Goal: Information Seeking & Learning: Learn about a topic

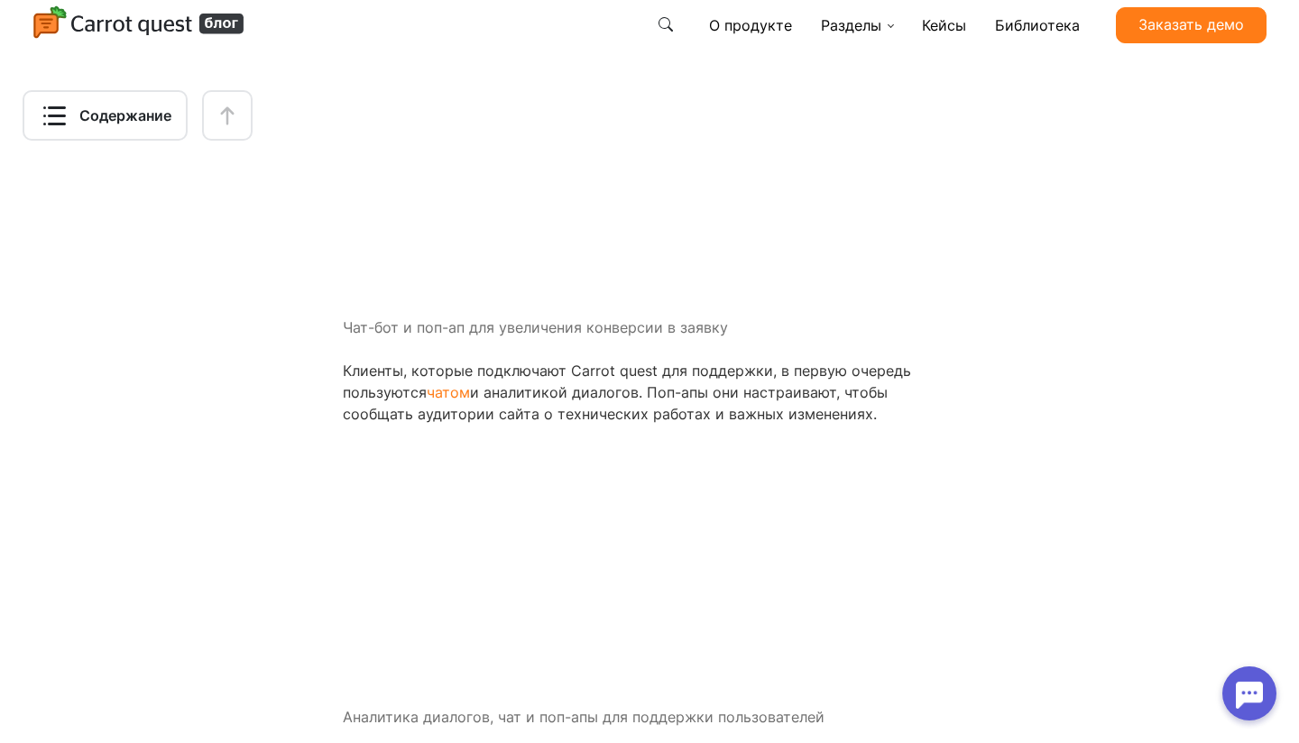
scroll to position [3610, 0]
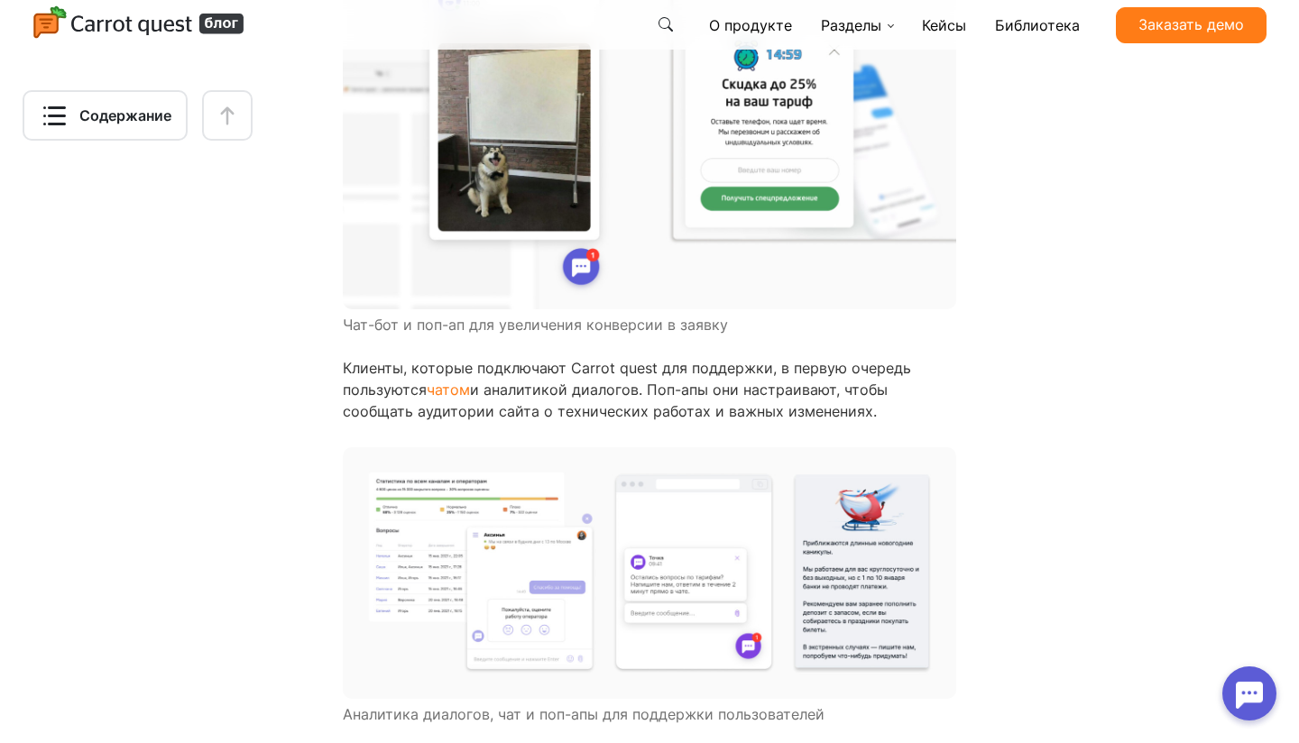
click at [877, 593] on img at bounding box center [650, 574] width 614 height 252
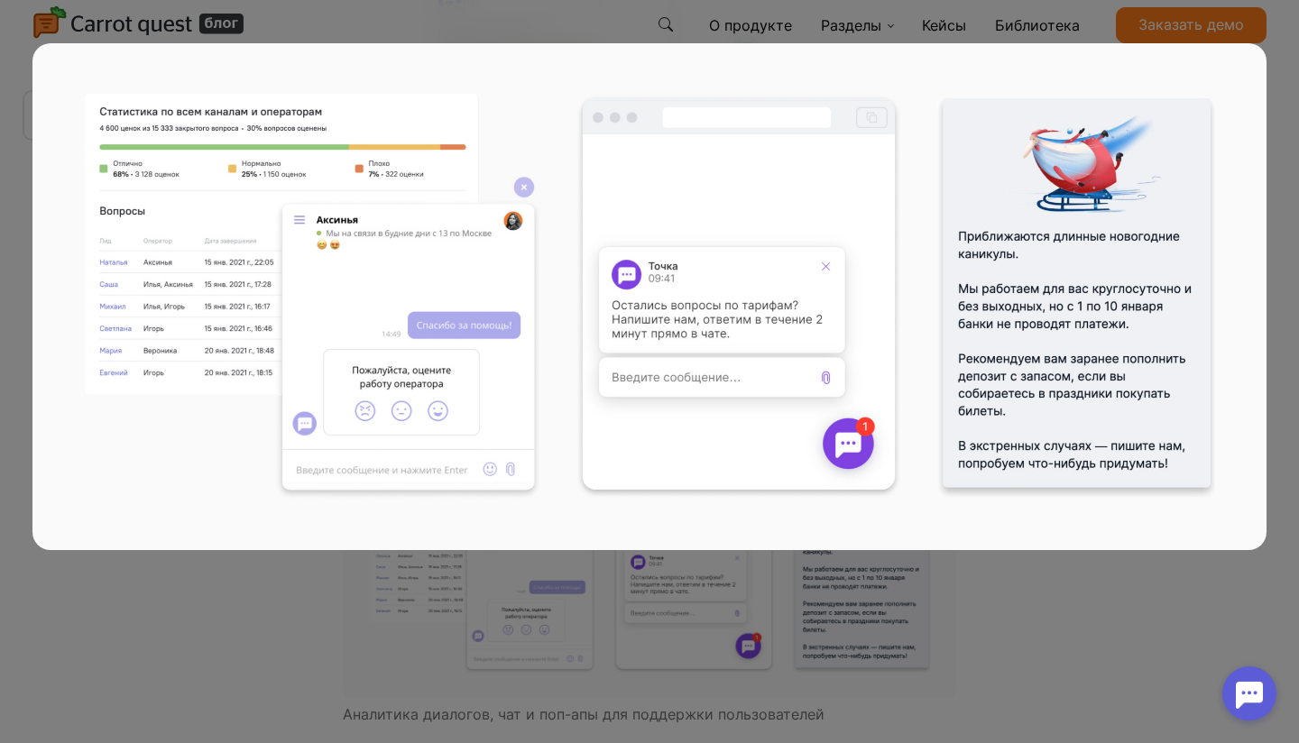
click at [1110, 629] on div at bounding box center [649, 371] width 1234 height 743
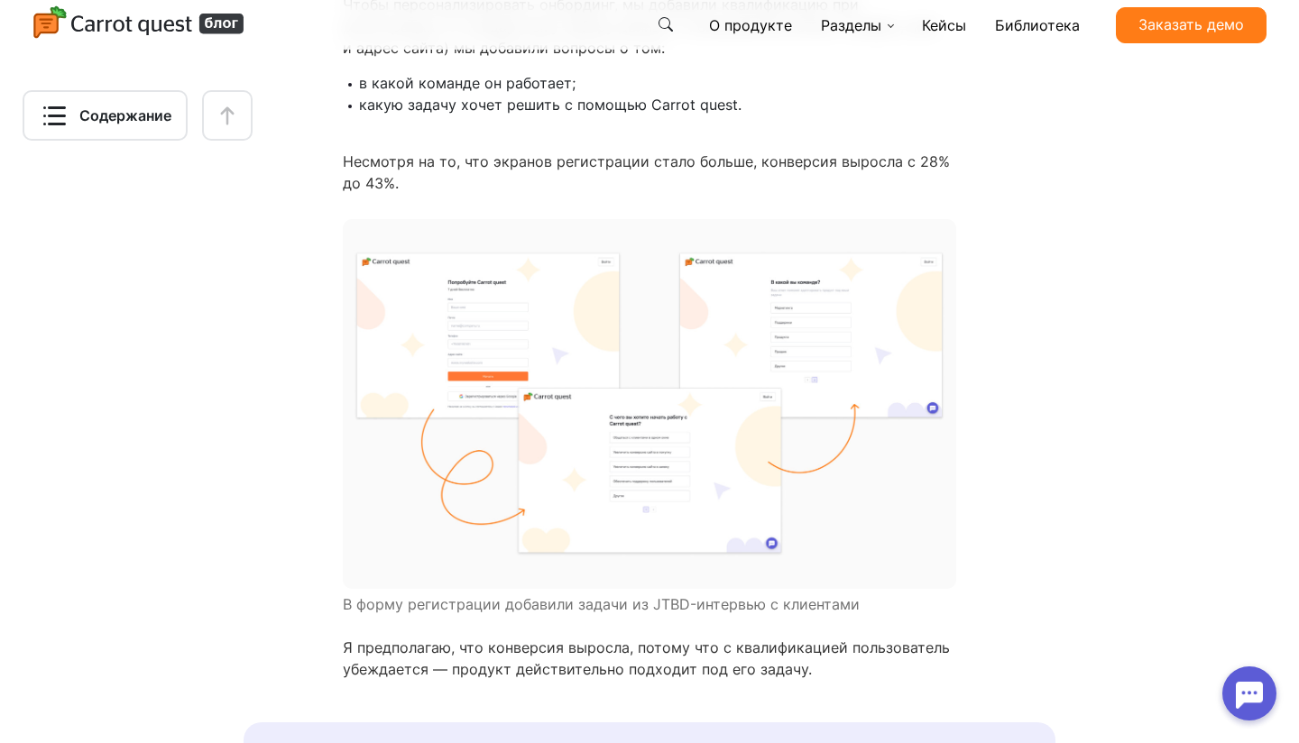
scroll to position [4457, 0]
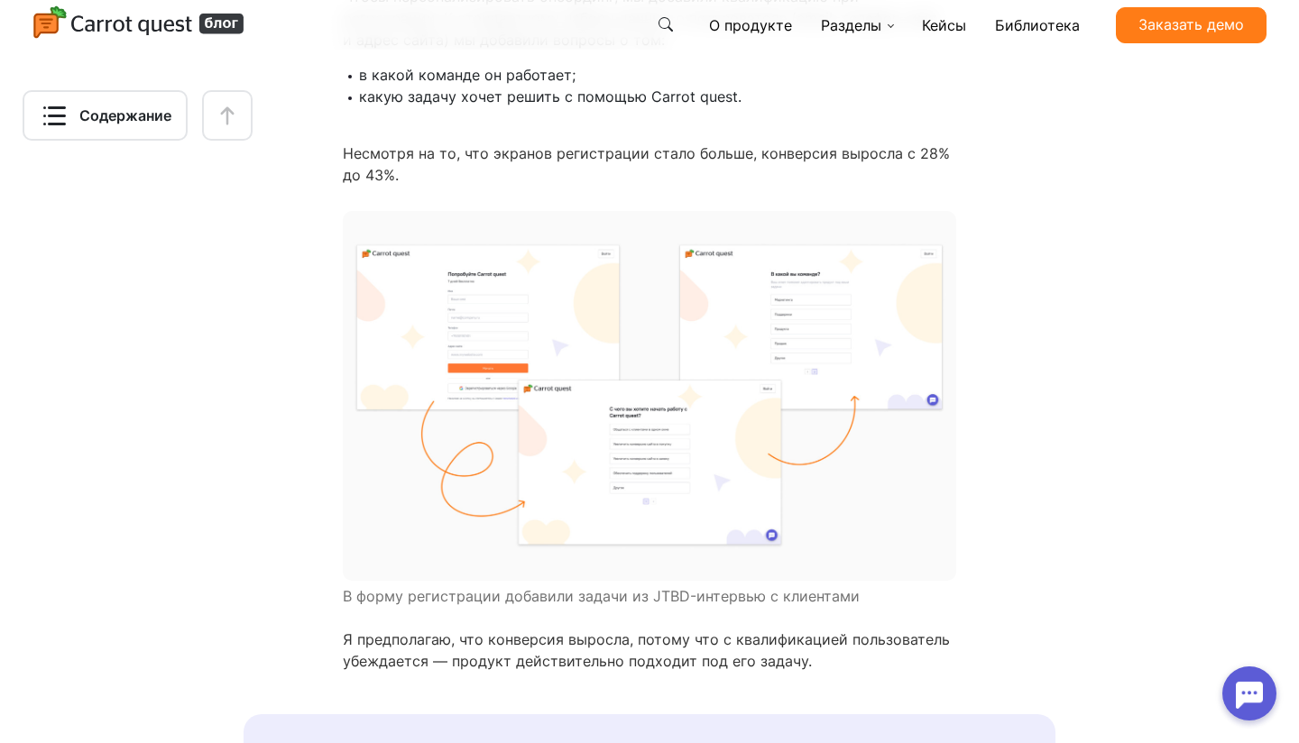
click at [864, 451] on img at bounding box center [650, 395] width 614 height 369
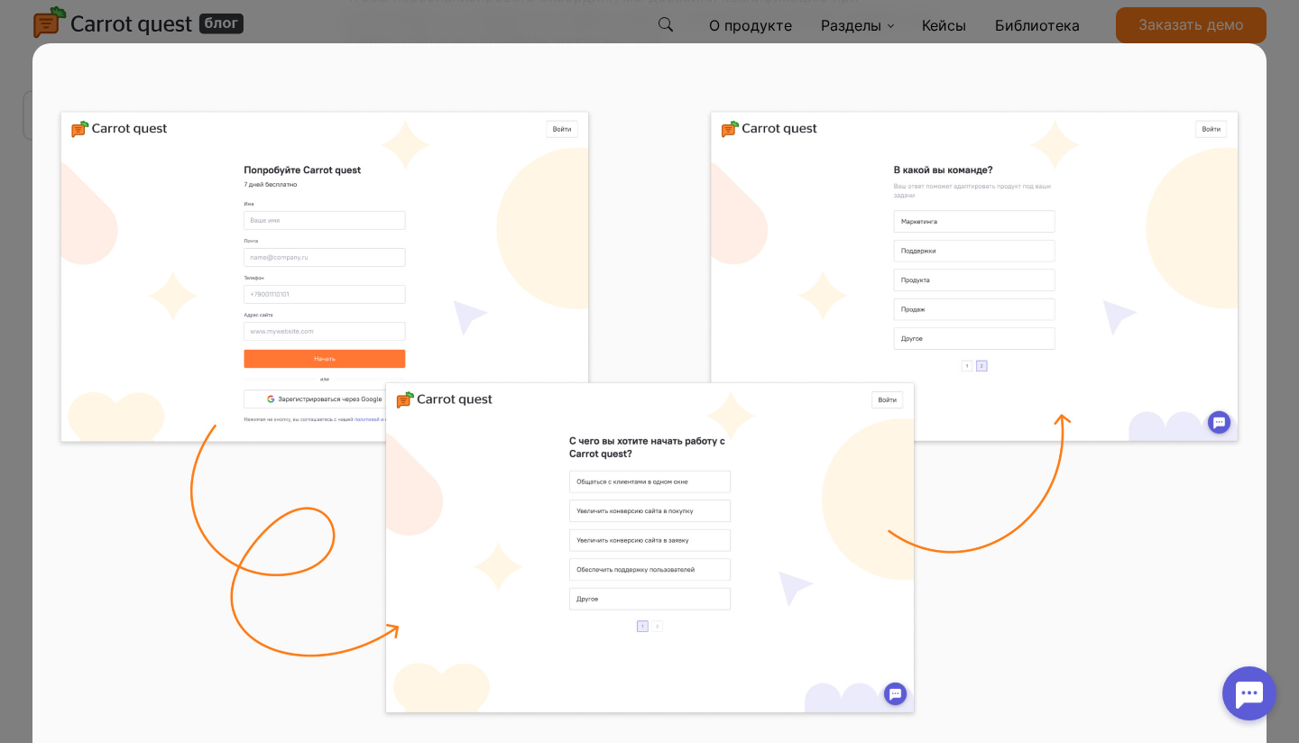
click at [1084, 449] on img at bounding box center [649, 414] width 1234 height 743
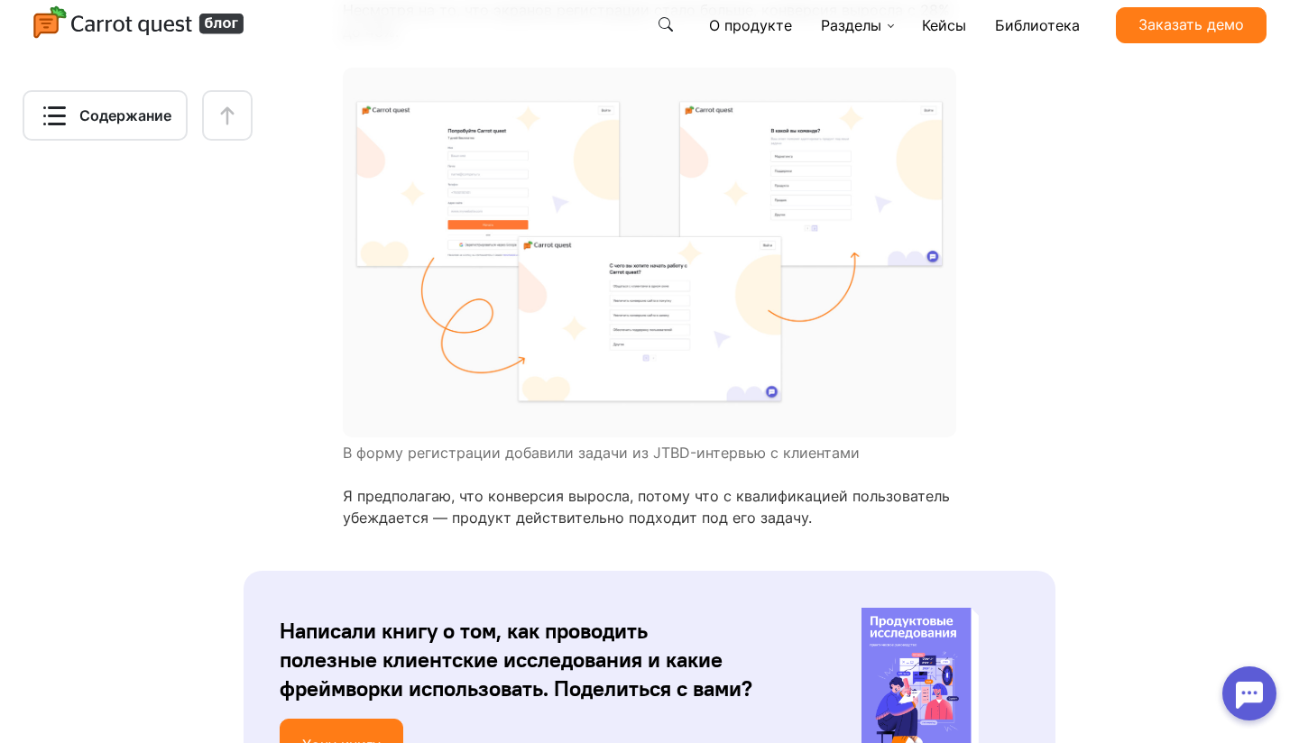
scroll to position [4607, 0]
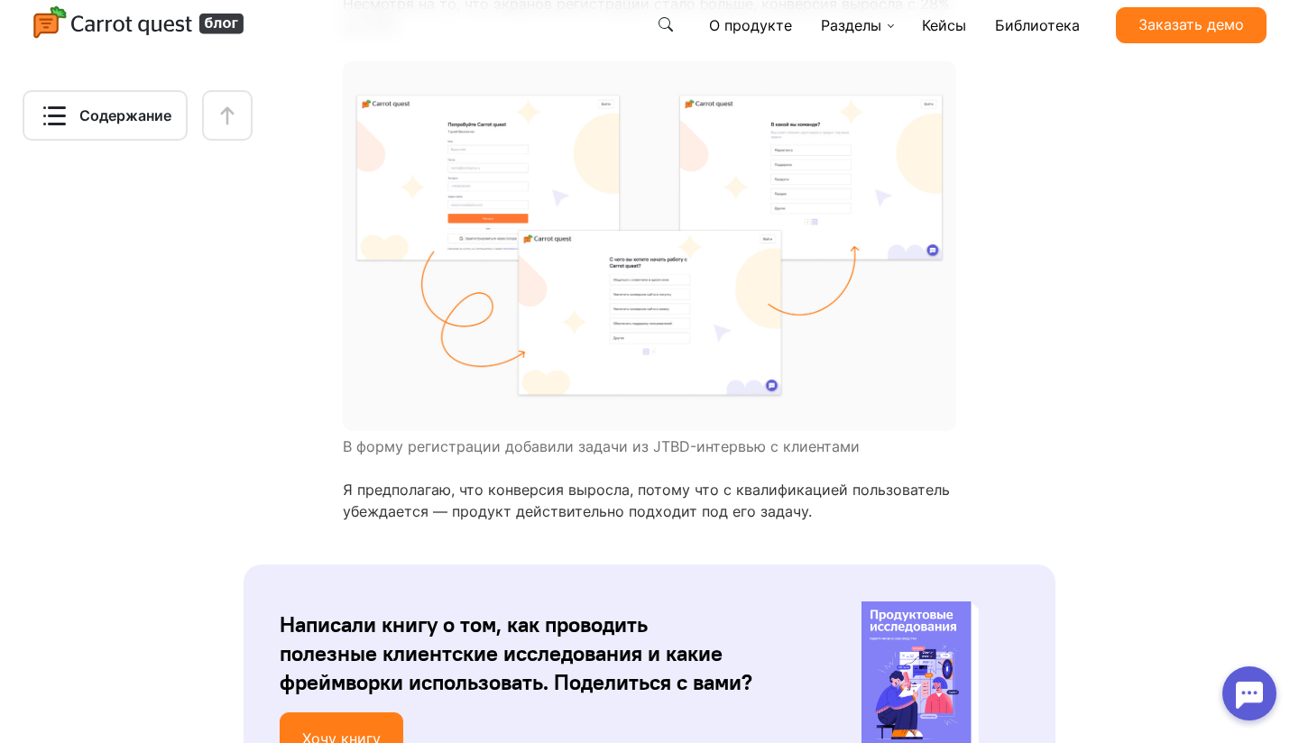
click at [650, 344] on img at bounding box center [650, 245] width 614 height 369
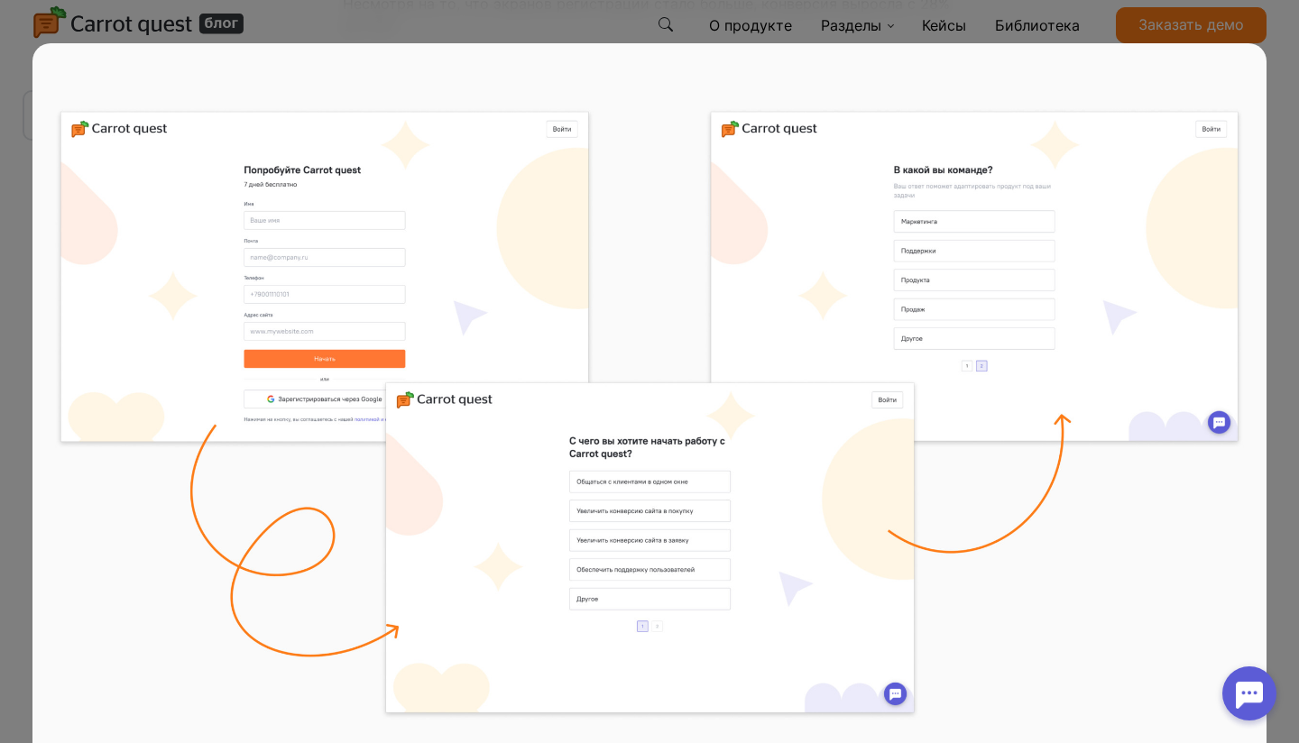
click at [1014, 565] on img at bounding box center [649, 414] width 1234 height 743
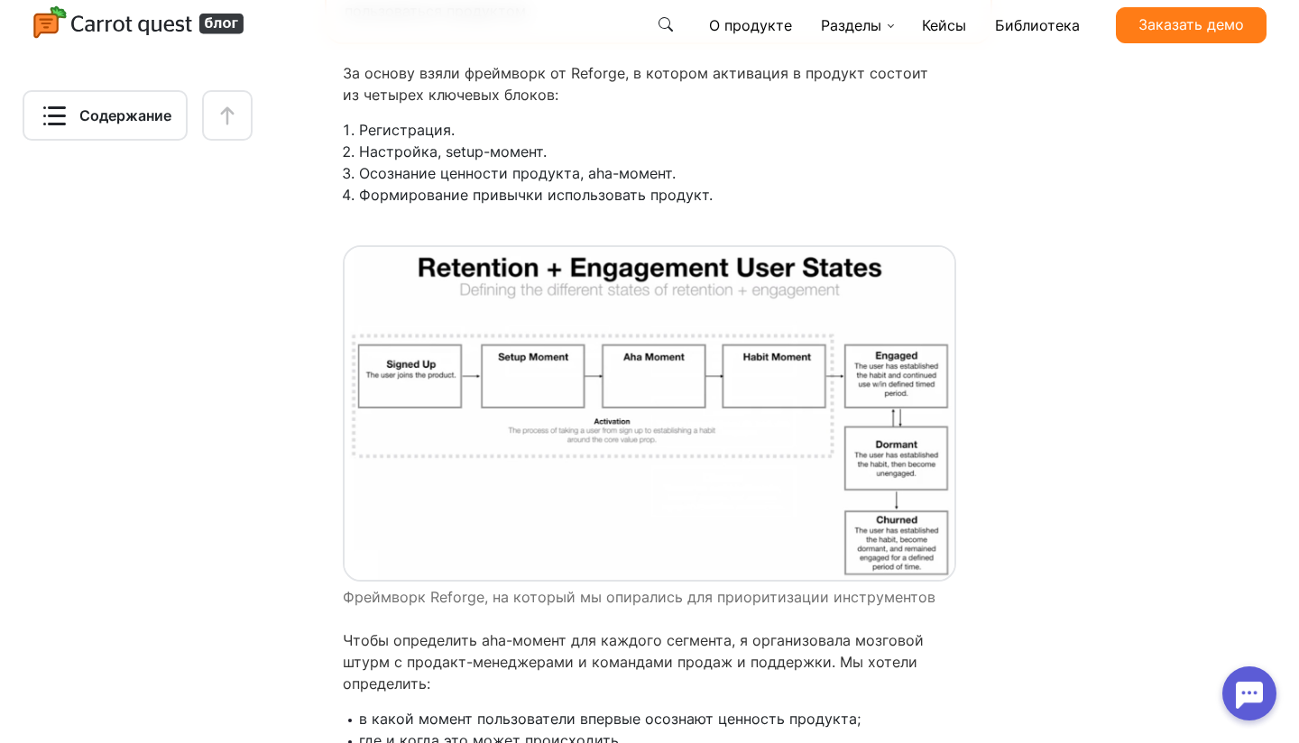
scroll to position [5795, 0]
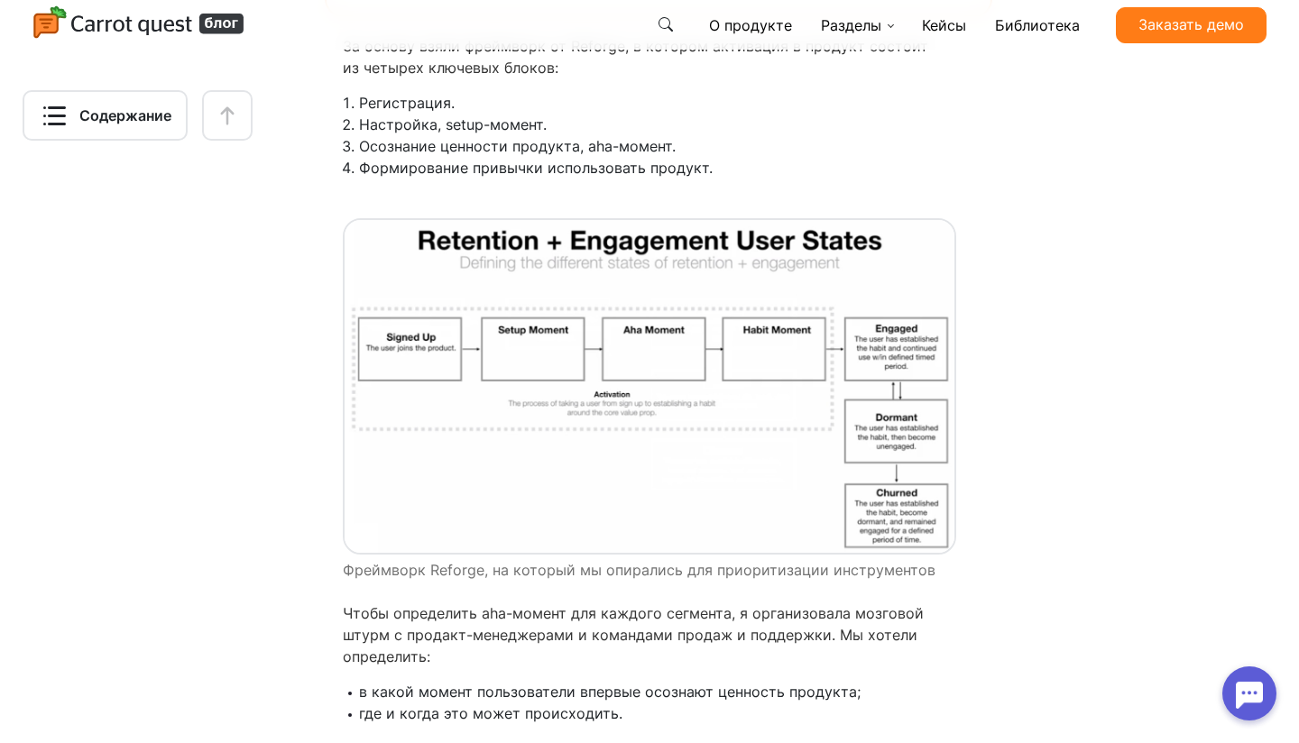
click at [631, 418] on img at bounding box center [650, 386] width 614 height 337
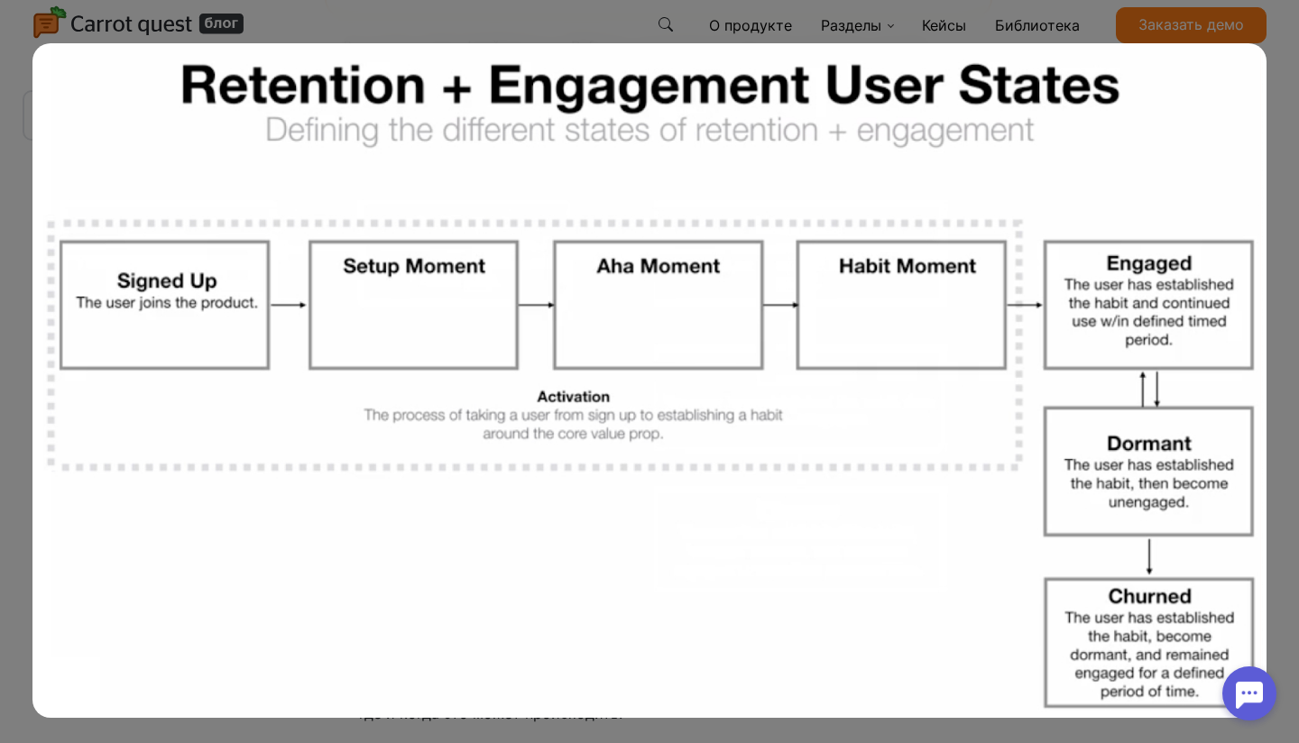
click at [874, 579] on img at bounding box center [649, 380] width 1234 height 675
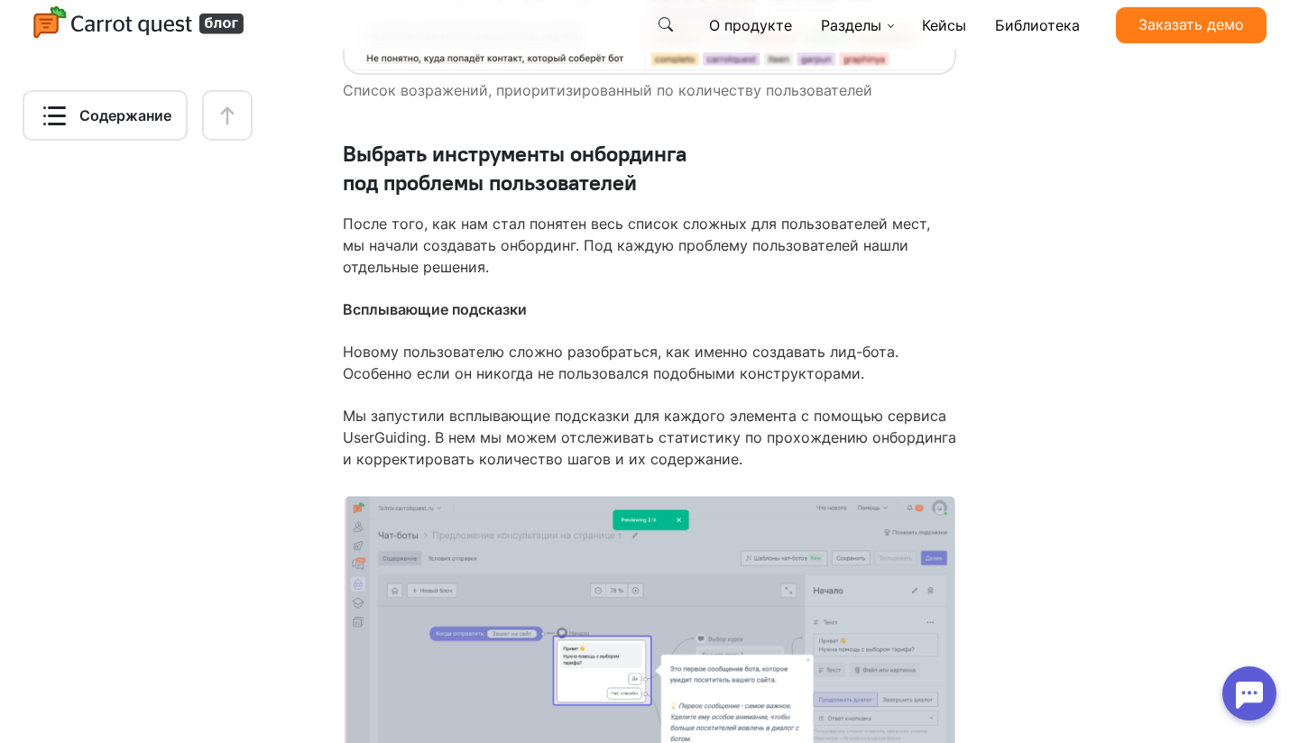
scroll to position [8524, 0]
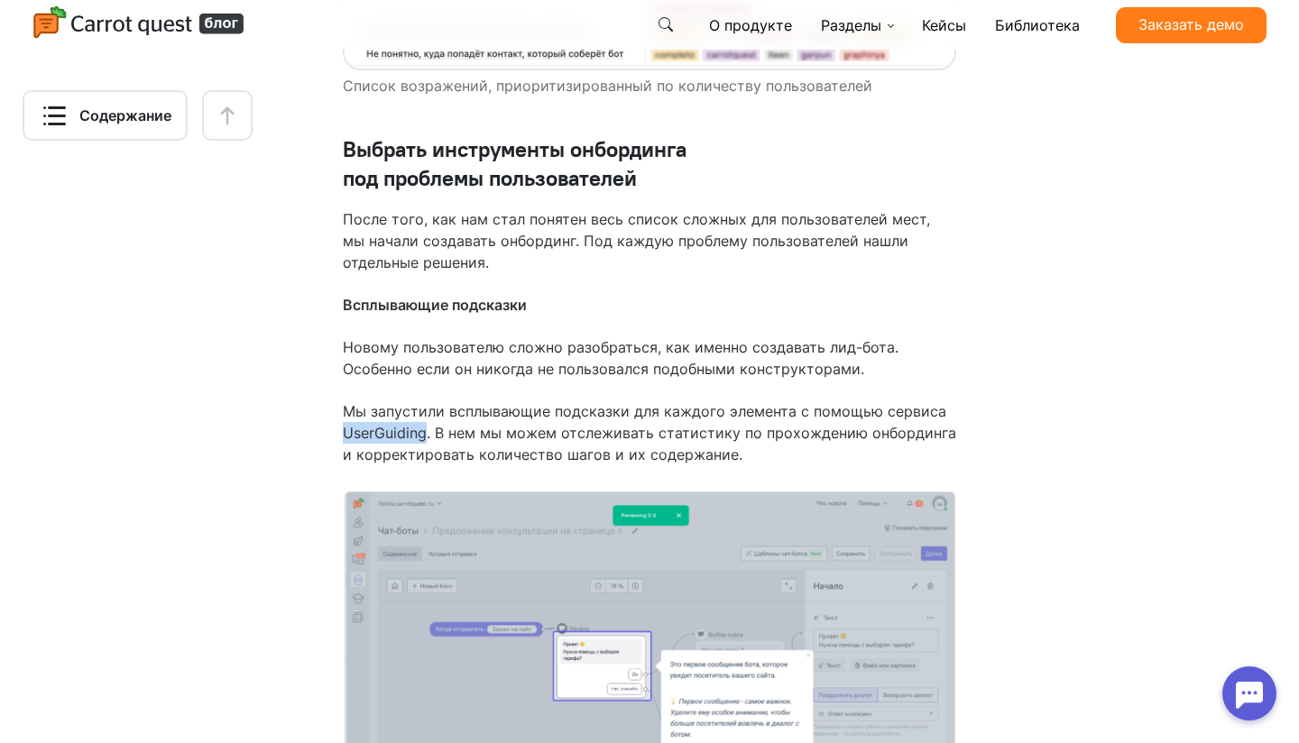
drag, startPoint x: 428, startPoint y: 433, endPoint x: 345, endPoint y: 437, distance: 83.1
click at [345, 437] on p "Мы запустили всплывающие подсказки для каждого элемента с помощью сервиса UserG…" at bounding box center [650, 433] width 614 height 65
copy p "UserGuiding"
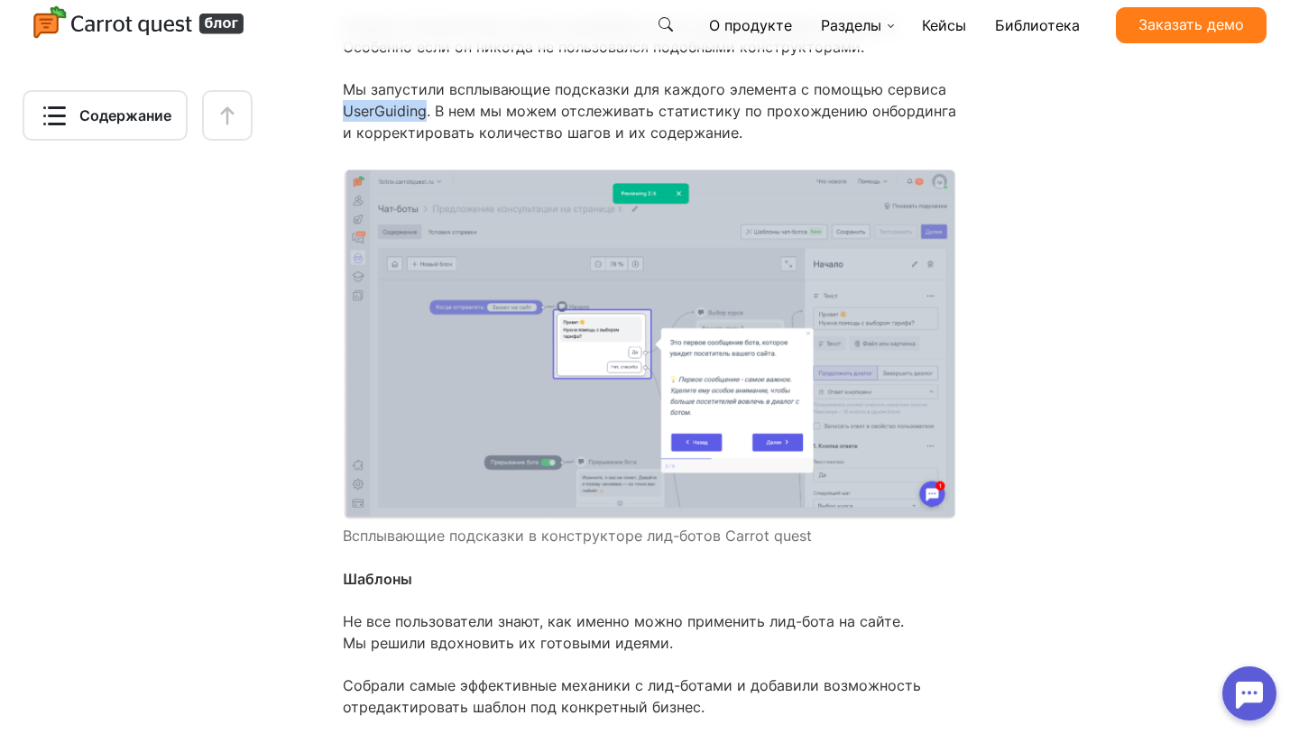
scroll to position [8796, 0]
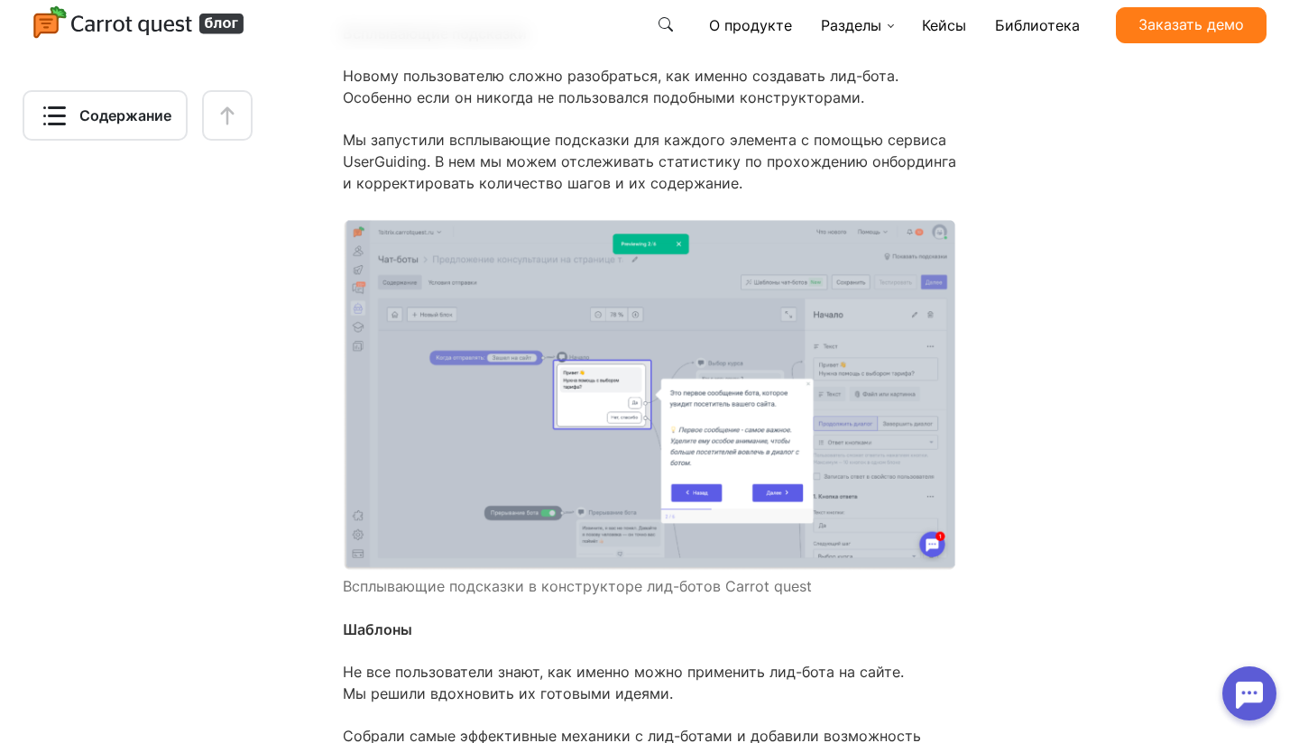
click at [634, 166] on p "Мы запустили всплывающие подсказки для каждого элемента с помощью сервиса UserG…" at bounding box center [650, 161] width 614 height 65
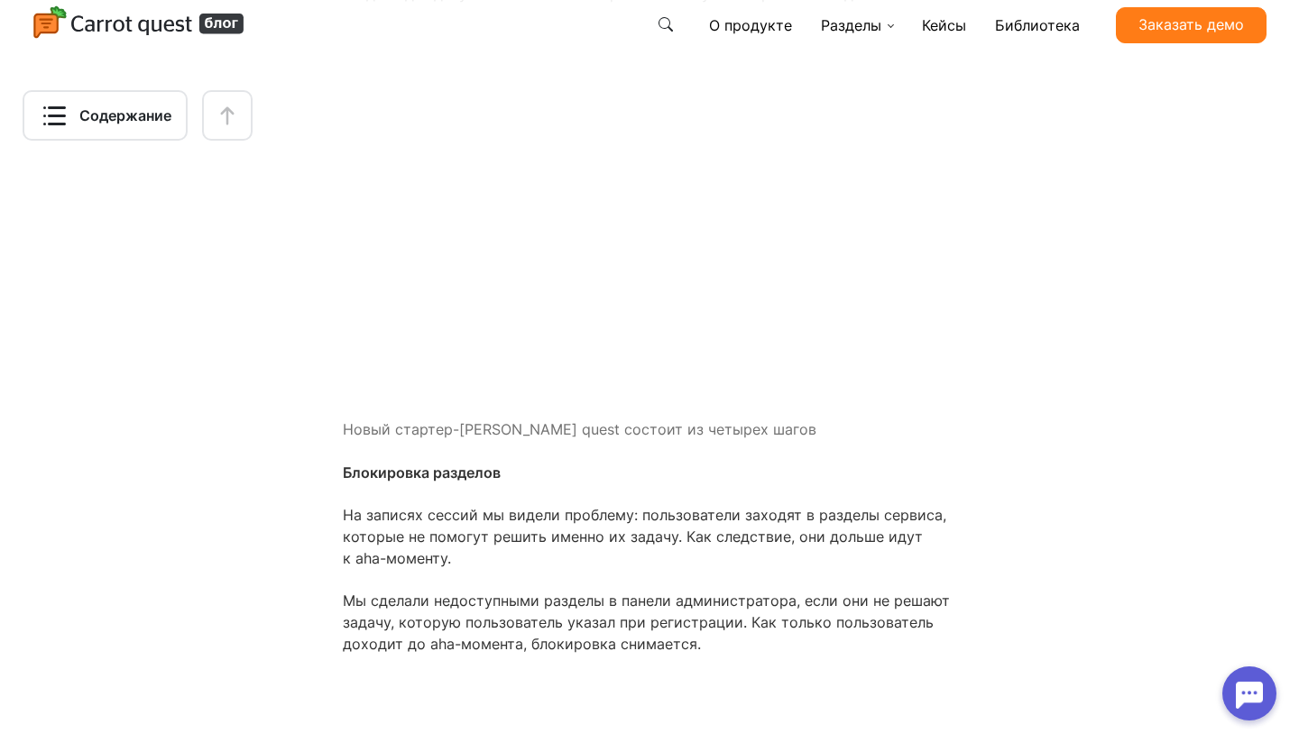
scroll to position [11389, 0]
